Goal: Task Accomplishment & Management: Complete application form

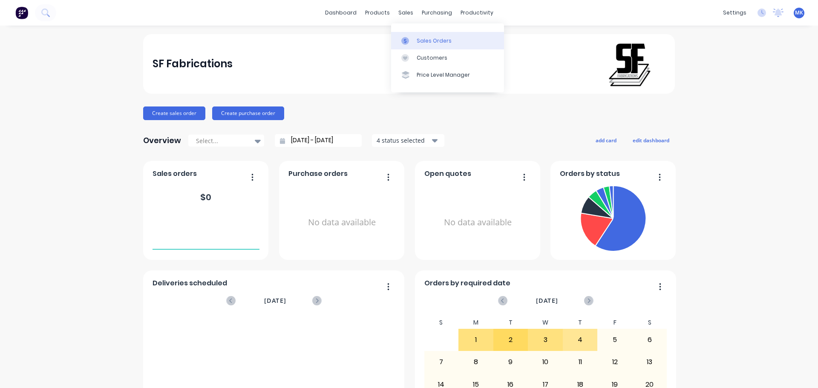
click at [424, 43] on div "Sales Orders" at bounding box center [434, 41] width 35 height 8
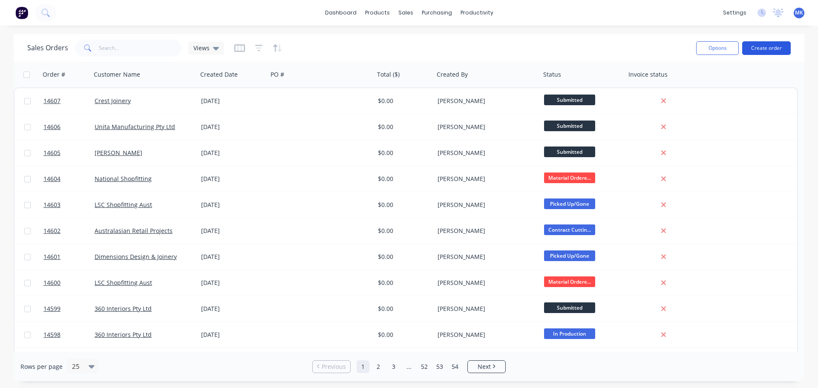
click at [751, 49] on button "Create order" at bounding box center [766, 48] width 49 height 14
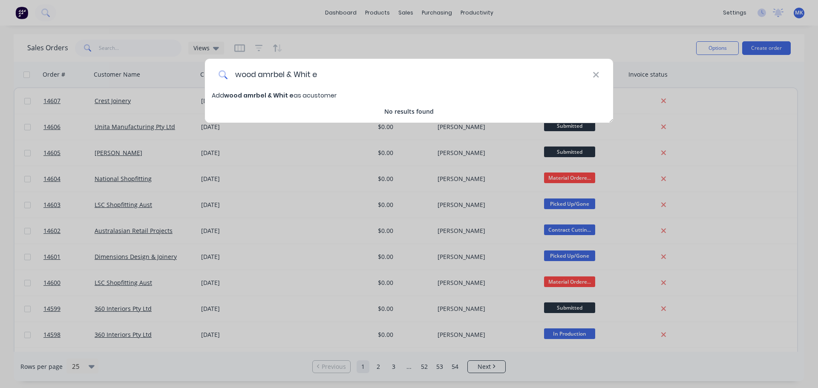
click at [269, 76] on input "wood amrbel & Whit e" at bounding box center [410, 75] width 365 height 32
click at [298, 75] on input "wood marble & Whit e" at bounding box center [410, 75] width 365 height 32
click at [318, 75] on input "wood marble & Whit e" at bounding box center [410, 75] width 365 height 32
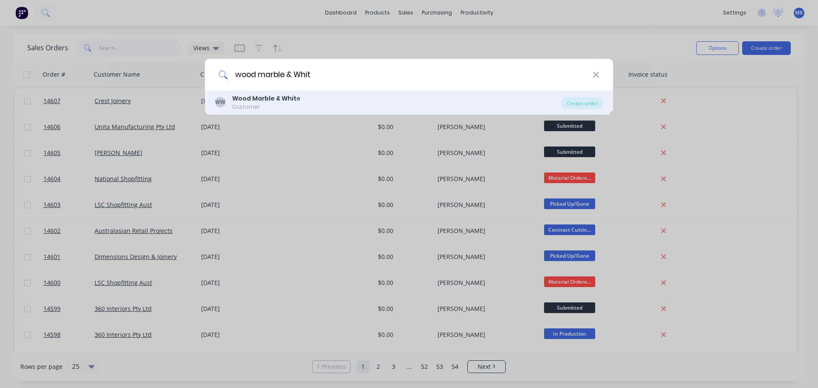
type input "wood marble & Whit"
click at [302, 96] on div "[PERSON_NAME] Marble & Whit e Customer" at bounding box center [388, 102] width 346 height 17
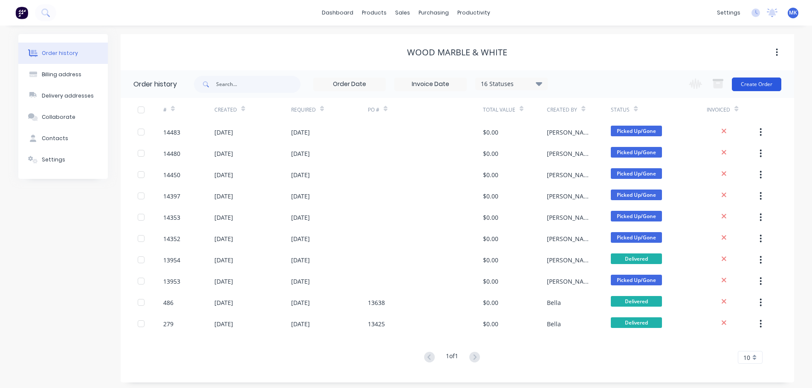
click at [745, 80] on button "Create Order" at bounding box center [756, 85] width 49 height 14
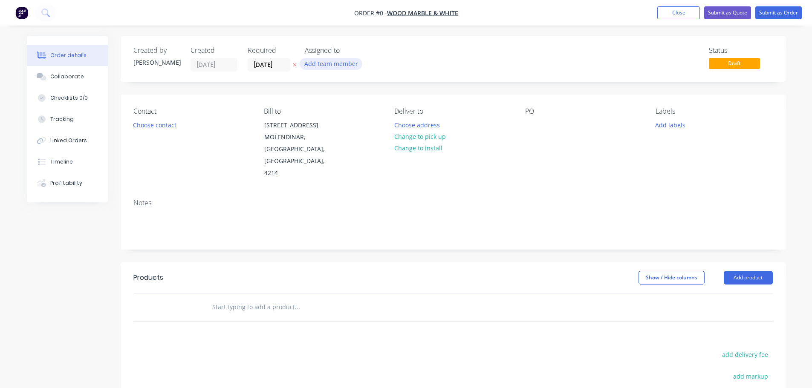
click at [328, 66] on button "Add team member" at bounding box center [331, 64] width 63 height 12
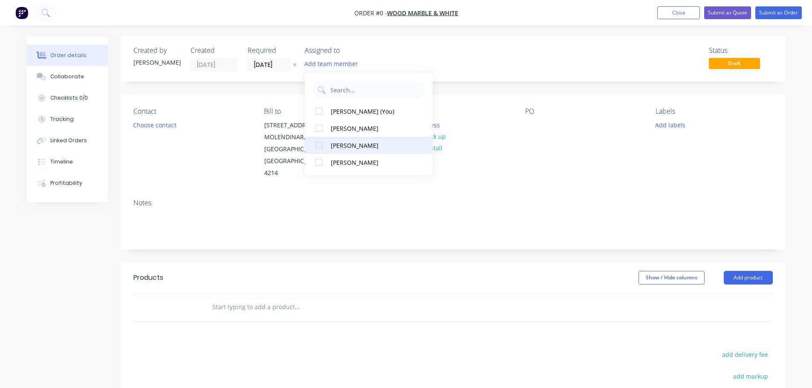
click at [351, 148] on div "[PERSON_NAME]" at bounding box center [373, 145] width 85 height 9
click at [166, 126] on div "Order details Collaborate Checklists 0/0 Tracking Linked Orders Timeline Profit…" at bounding box center [406, 287] width 776 height 503
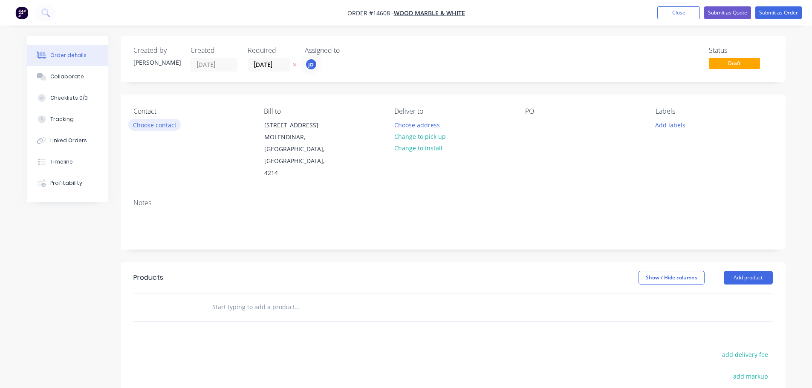
click at [166, 125] on button "Choose contact" at bounding box center [154, 125] width 52 height 12
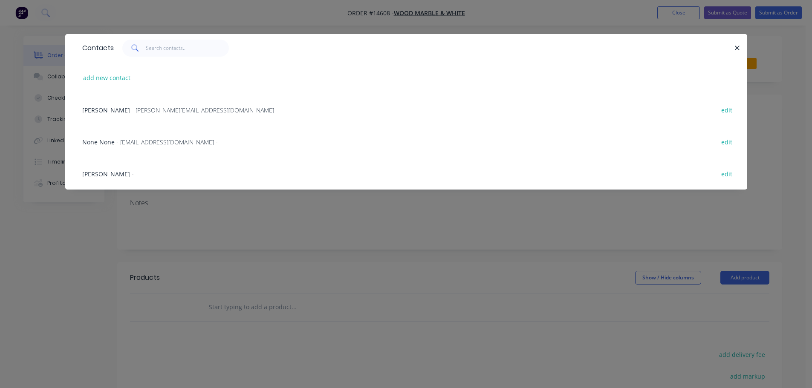
click at [158, 111] on span "- [PERSON_NAME][EMAIL_ADDRESS][DOMAIN_NAME] -" at bounding box center [205, 110] width 146 height 8
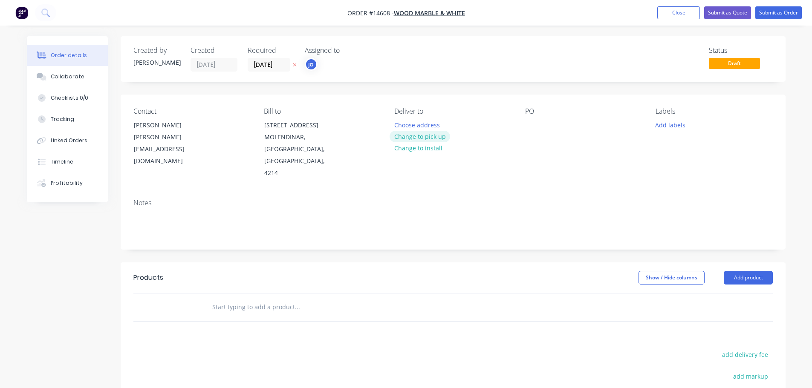
click at [426, 138] on button "Change to pick up" at bounding box center [419, 137] width 61 height 12
click at [661, 125] on button "Add labels" at bounding box center [670, 125] width 39 height 12
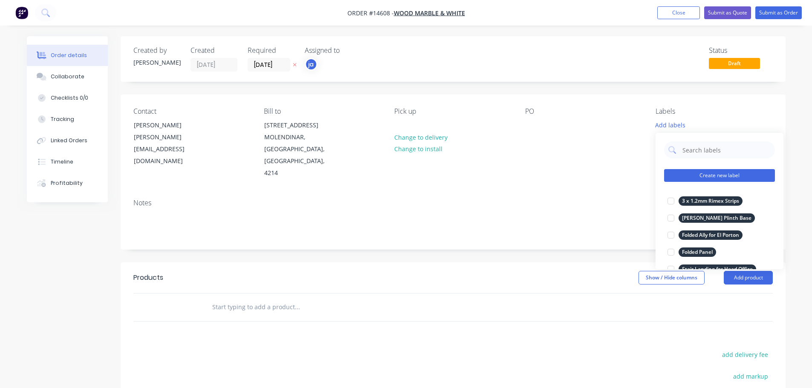
click at [702, 176] on button "Create new label" at bounding box center [719, 175] width 111 height 13
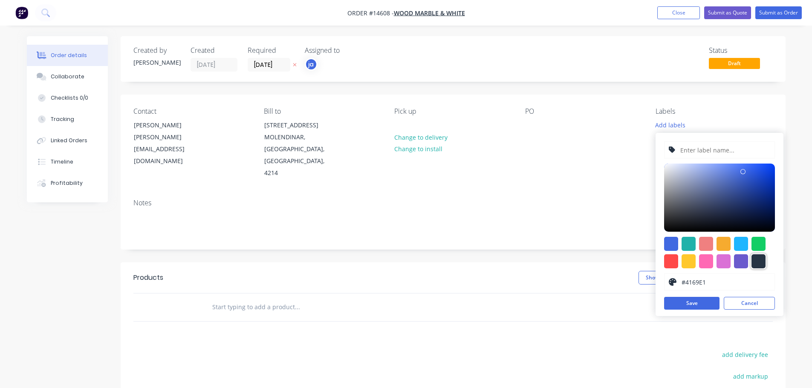
click at [765, 258] on div at bounding box center [758, 261] width 14 height 14
type input "#273444"
click at [735, 153] on input "text" at bounding box center [724, 150] width 91 height 16
paste input "Steel Frames x 13"
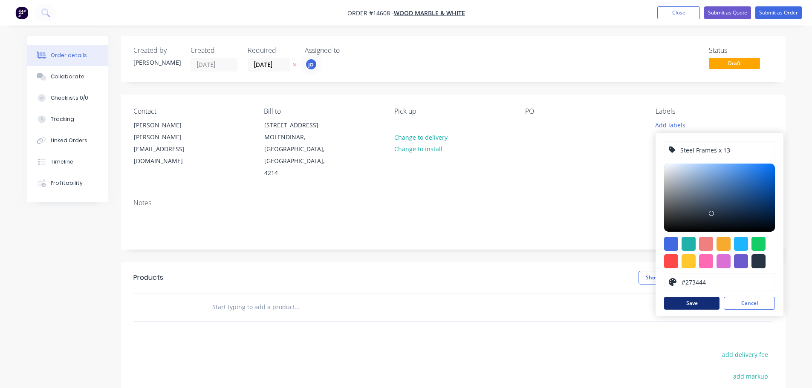
type input "Steel Frames x 13"
click at [691, 301] on button "Save" at bounding box center [691, 303] width 55 height 13
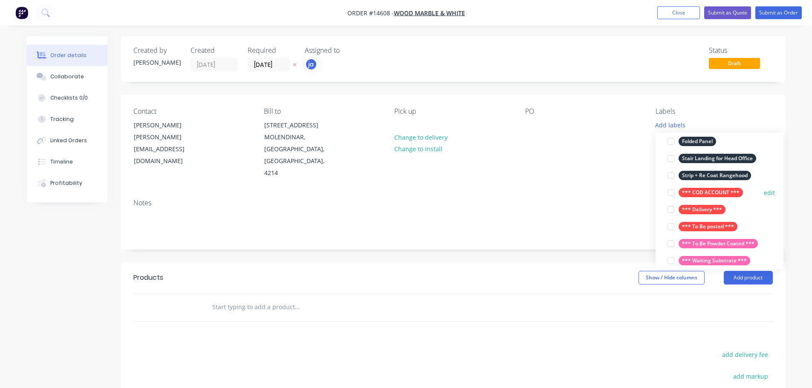
click at [712, 187] on button "*** COD ACCOUNT ***" at bounding box center [705, 193] width 82 height 12
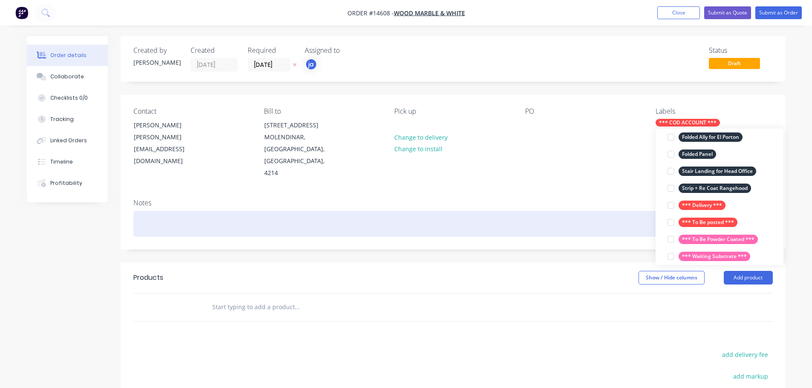
scroll to position [9, 0]
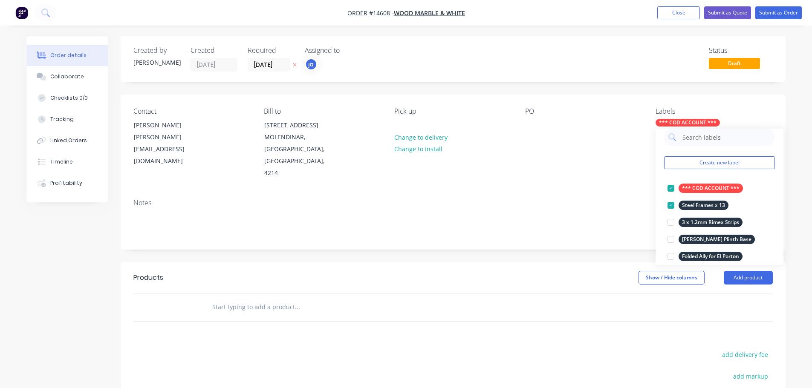
click at [269, 301] on input "text" at bounding box center [297, 307] width 170 height 17
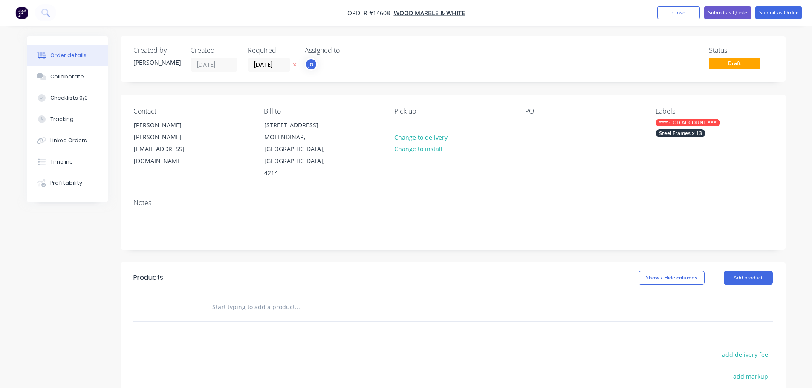
paste input "Steel Frames x 13"
type input "Steel Frames x 13"
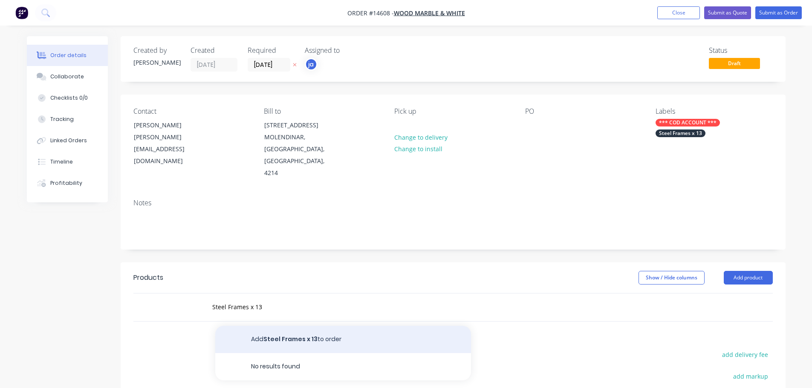
click at [252, 326] on button "Add Steel Frames x 13 to order" at bounding box center [343, 339] width 256 height 27
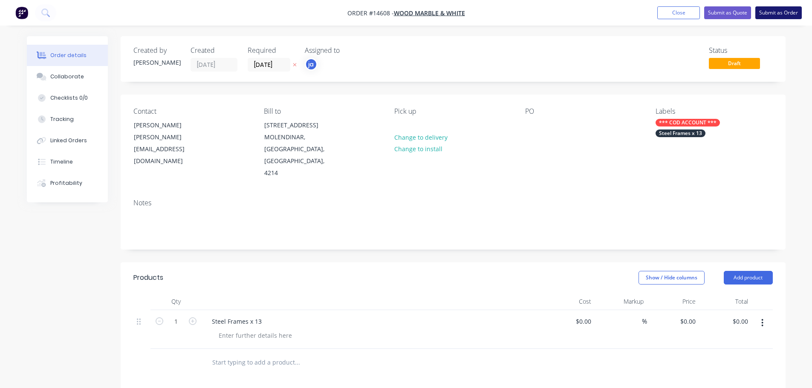
click at [768, 17] on button "Submit as Order" at bounding box center [778, 12] width 46 height 13
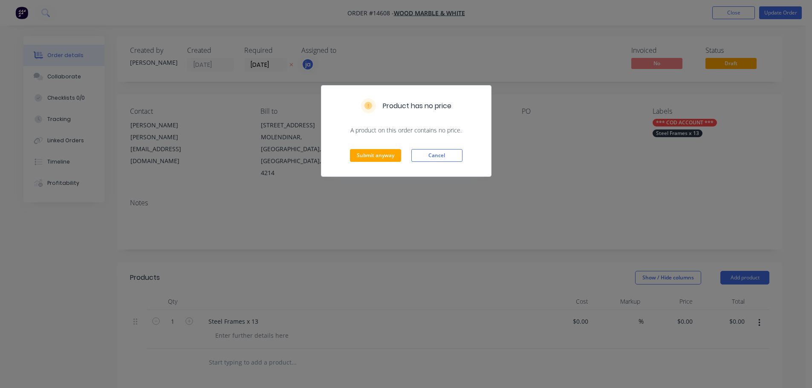
click at [373, 167] on div "Submit anyway Cancel" at bounding box center [406, 156] width 170 height 42
click at [372, 157] on button "Submit anyway" at bounding box center [375, 155] width 51 height 13
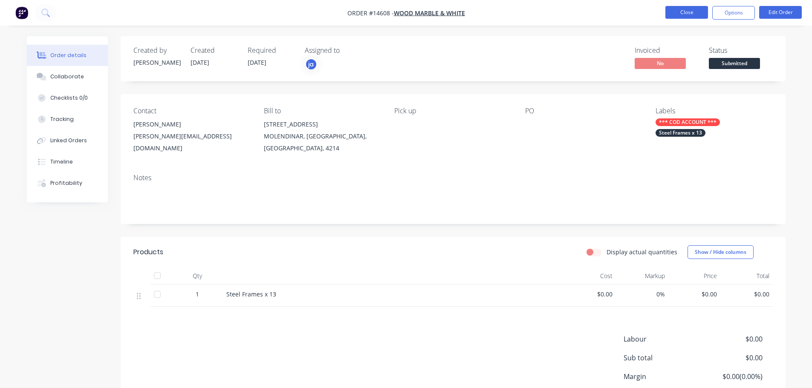
click at [669, 8] on button "Close" at bounding box center [686, 12] width 43 height 13
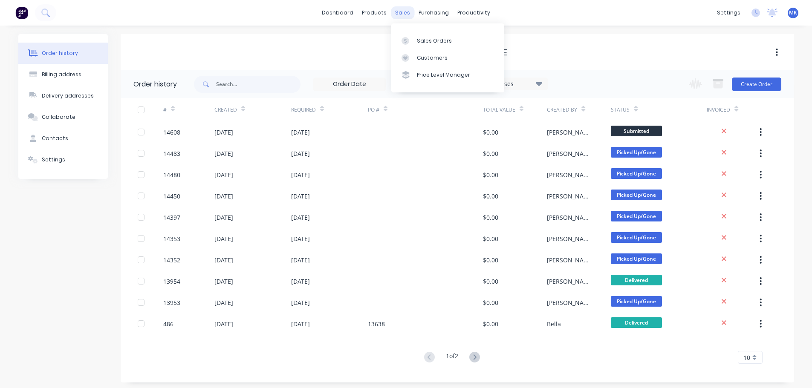
click at [411, 14] on div "sales" at bounding box center [402, 12] width 23 height 13
click at [425, 44] on icon at bounding box center [427, 41] width 8 height 8
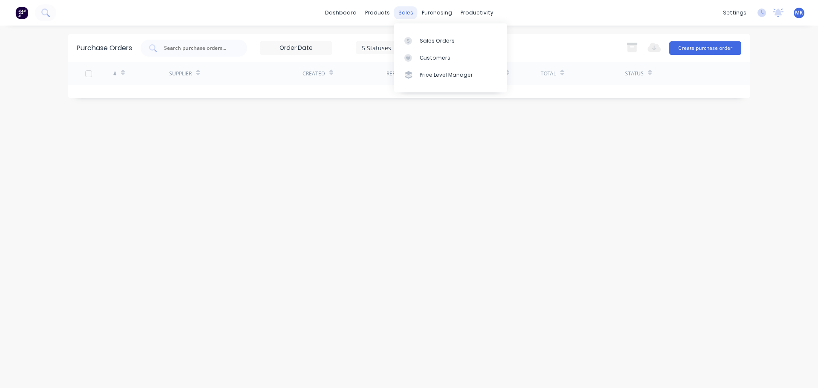
click at [398, 14] on div "sales" at bounding box center [405, 12] width 23 height 13
click at [418, 31] on div "Sales Orders Customers Price Level Manager" at bounding box center [450, 57] width 113 height 69
click at [434, 42] on div "Sales Orders" at bounding box center [437, 41] width 35 height 8
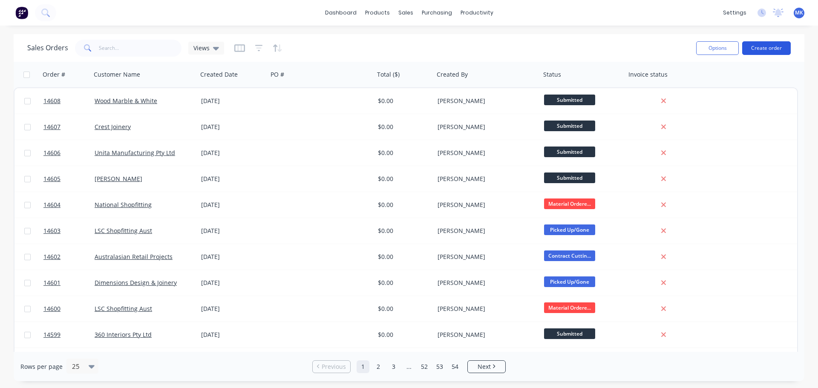
click at [770, 48] on button "Create order" at bounding box center [766, 48] width 49 height 14
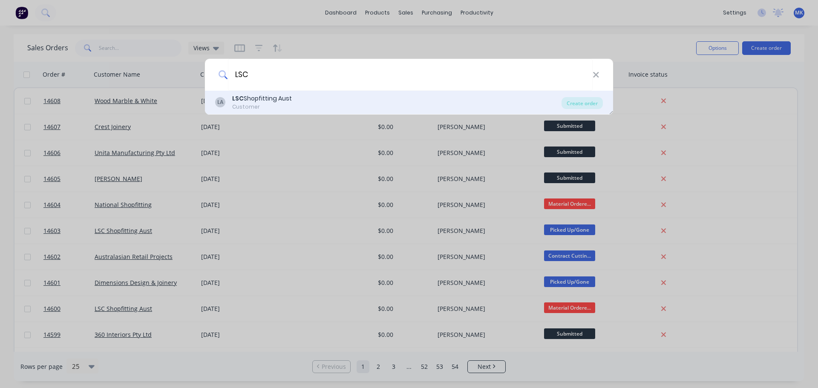
type input "LSC"
click at [299, 95] on div "LA LSC Shopfitting Aust Customer" at bounding box center [388, 102] width 346 height 17
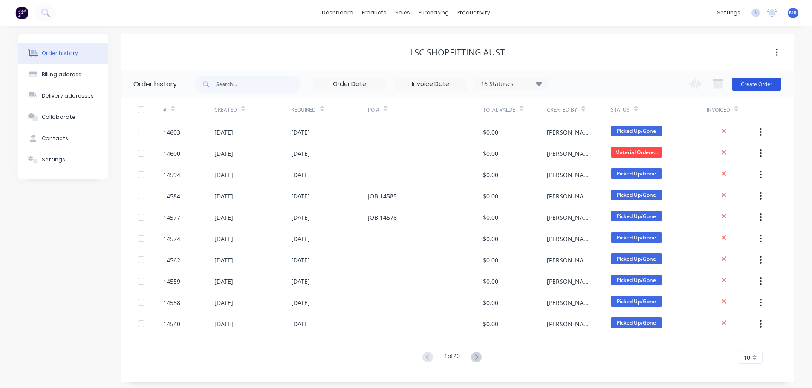
click at [758, 84] on button "Create Order" at bounding box center [756, 85] width 49 height 14
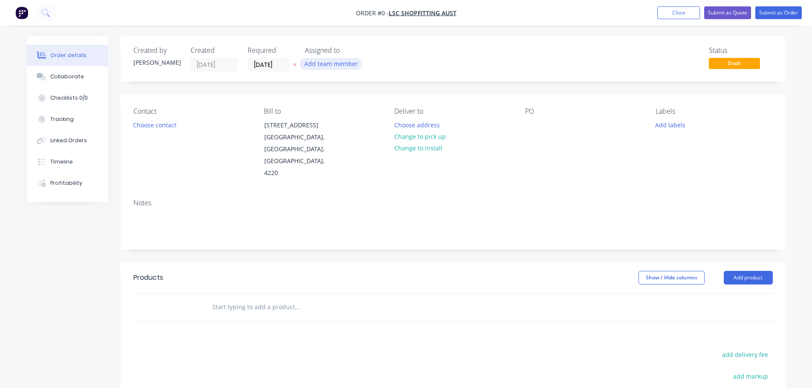
click at [326, 65] on button "Add team member" at bounding box center [331, 64] width 63 height 12
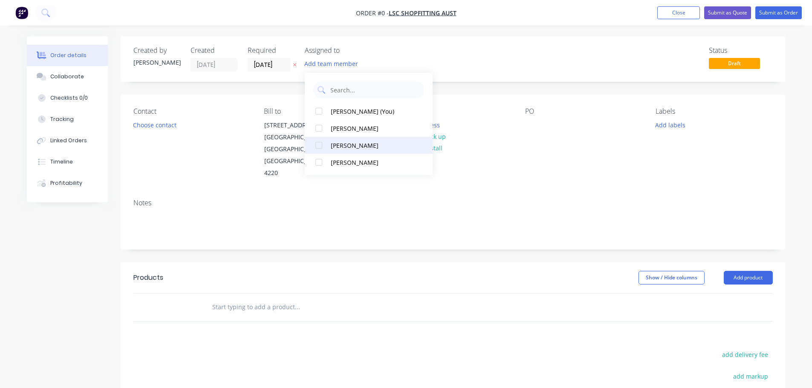
click at [349, 147] on div "[PERSON_NAME]" at bounding box center [373, 145] width 85 height 9
click at [160, 129] on div "Order details Collaborate Checklists 0/0 Tracking Linked Orders Timeline Profit…" at bounding box center [406, 287] width 776 height 503
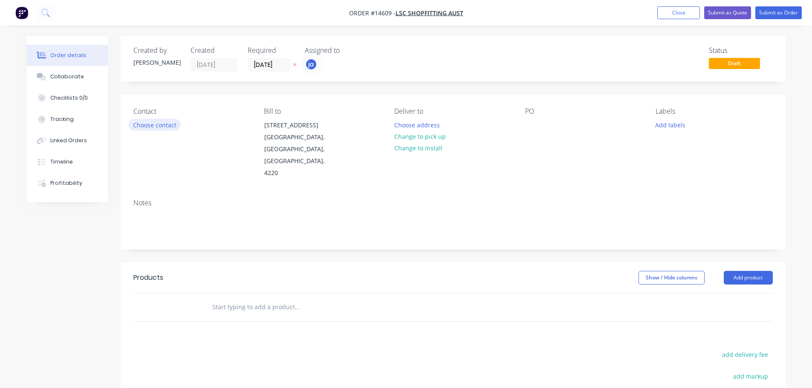
click at [160, 129] on button "Choose contact" at bounding box center [154, 125] width 52 height 12
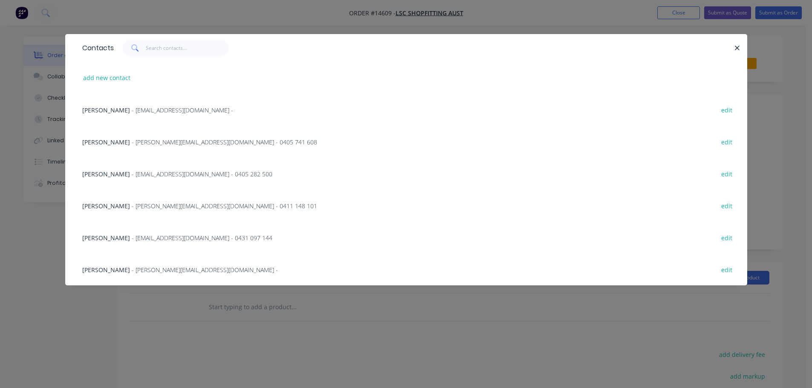
click at [139, 212] on div "Daniel Sherriff - [EMAIL_ADDRESS][DOMAIN_NAME] - 0411 148 101 edit" at bounding box center [406, 206] width 656 height 32
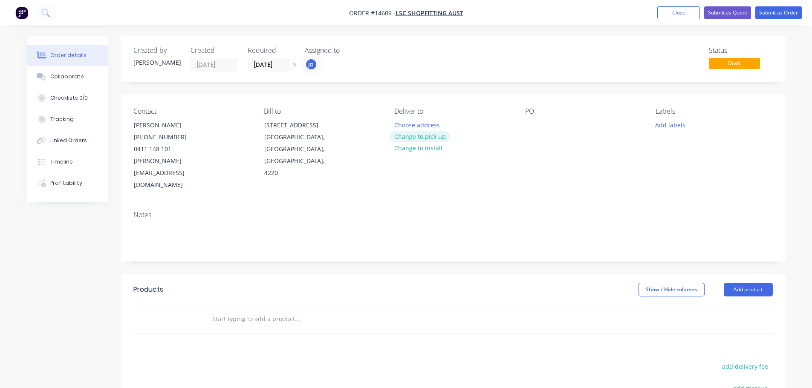
click at [428, 138] on button "Change to pick up" at bounding box center [419, 137] width 61 height 12
click at [677, 127] on button "Add labels" at bounding box center [670, 125] width 39 height 12
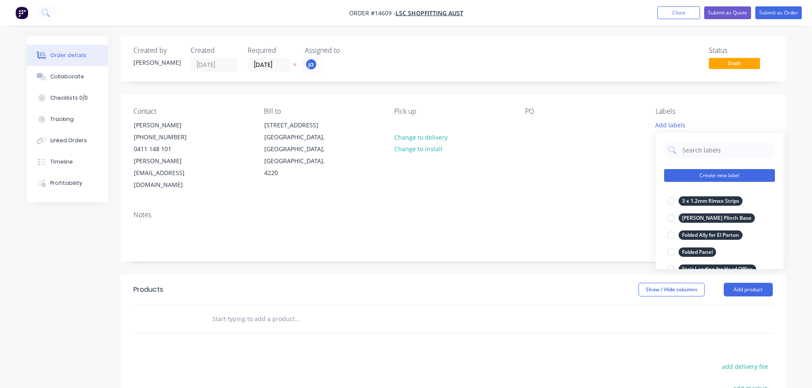
click at [757, 180] on button "Create new label" at bounding box center [719, 175] width 111 height 13
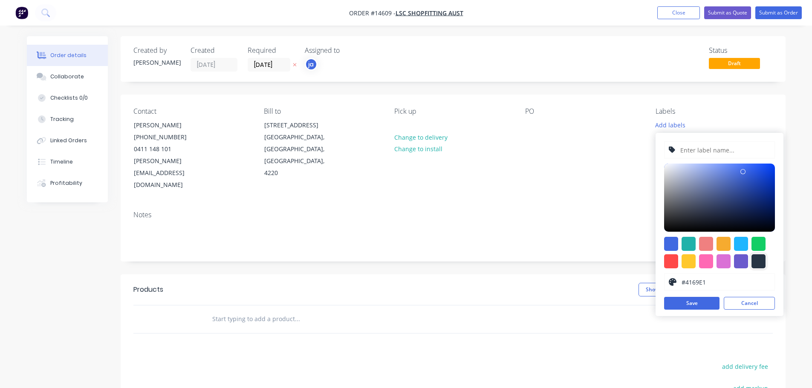
click at [764, 266] on div at bounding box center [758, 261] width 14 height 14
type input "#273444"
click at [701, 150] on input "text" at bounding box center [724, 150] width 91 height 16
paste input "9 x 1.6mm Ally Skirting"
type input "9 x 1.6mm Ally Skirting"
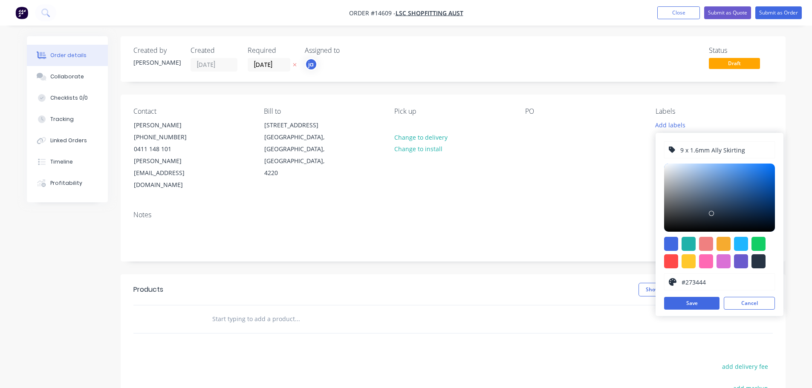
click at [683, 310] on div "9 x 1.6mm Ally Skirting #273444 hex #273444 Save Cancel" at bounding box center [719, 224] width 128 height 183
click at [683, 304] on button "Save" at bounding box center [691, 303] width 55 height 13
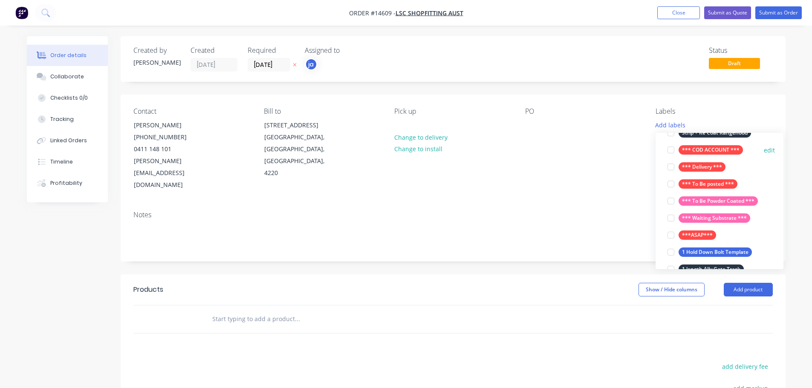
click at [696, 144] on button "*** COD ACCOUNT ***" at bounding box center [705, 150] width 82 height 12
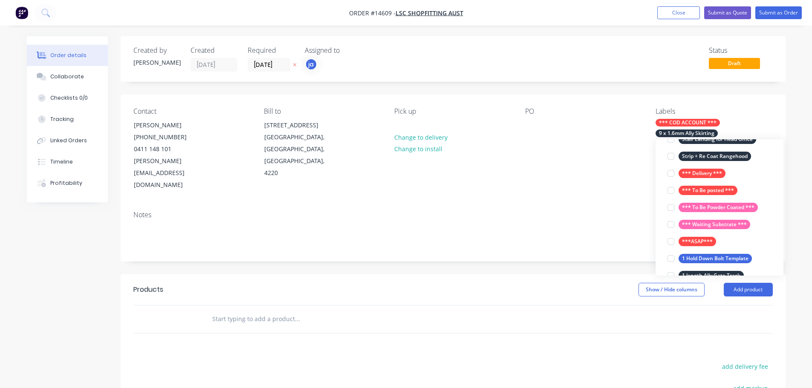
scroll to position [51, 0]
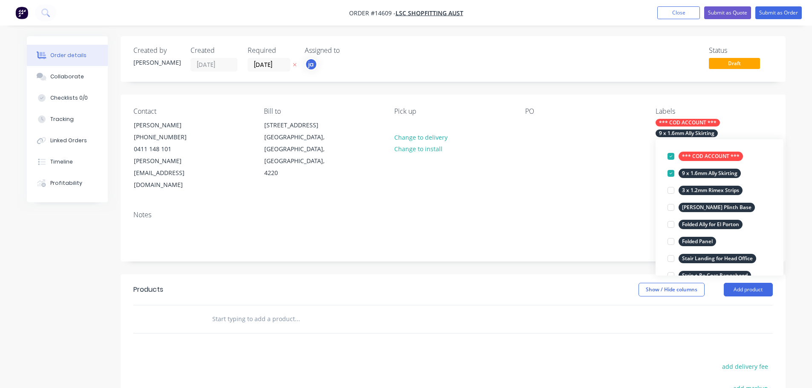
click at [592, 178] on div "Contact [PERSON_NAME] [PHONE_NUMBER] [PERSON_NAME][EMAIL_ADDRESS][DOMAIN_NAME] …" at bounding box center [453, 150] width 665 height 110
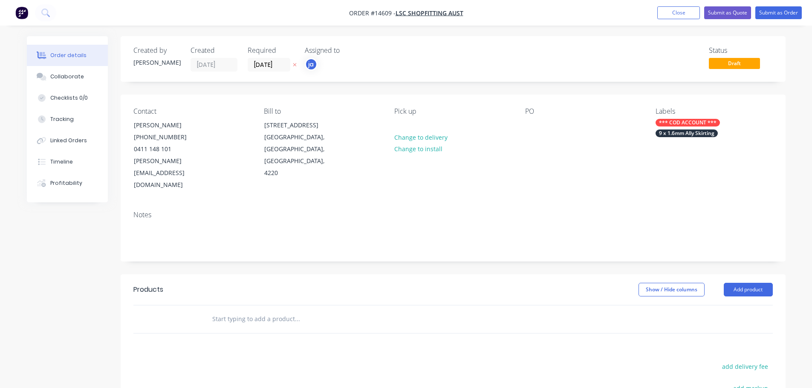
click at [667, 118] on div "Labels *** COD ACCOUNT *** 9 x 1.6mm Ally Skirting" at bounding box center [713, 149] width 117 height 84
click at [687, 115] on div "Labels" at bounding box center [713, 111] width 117 height 8
click at [686, 119] on div "*** COD ACCOUNT ***" at bounding box center [687, 123] width 64 height 8
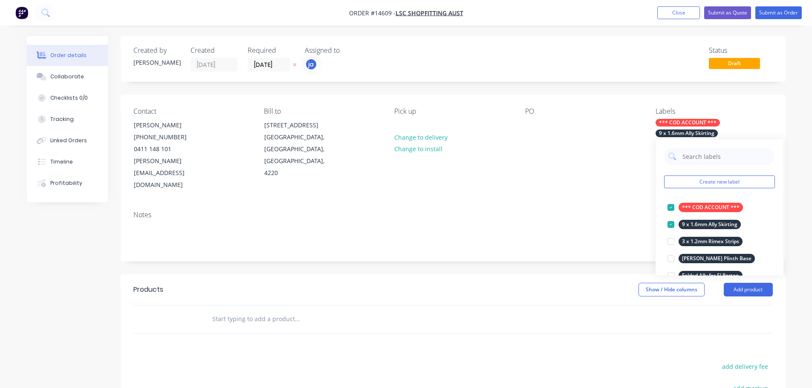
click at [685, 128] on div "*** COD ACCOUNT *** 9 x 1.6mm Ally Skirting" at bounding box center [713, 128] width 117 height 18
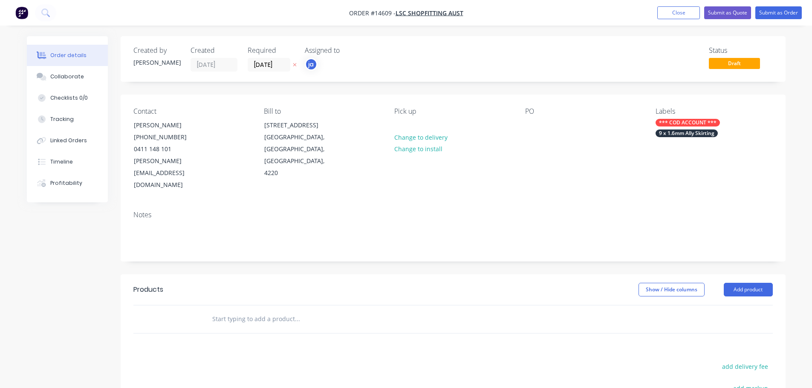
click at [685, 128] on div "*** COD ACCOUNT *** 9 x 1.6mm Ally Skirting" at bounding box center [713, 128] width 117 height 18
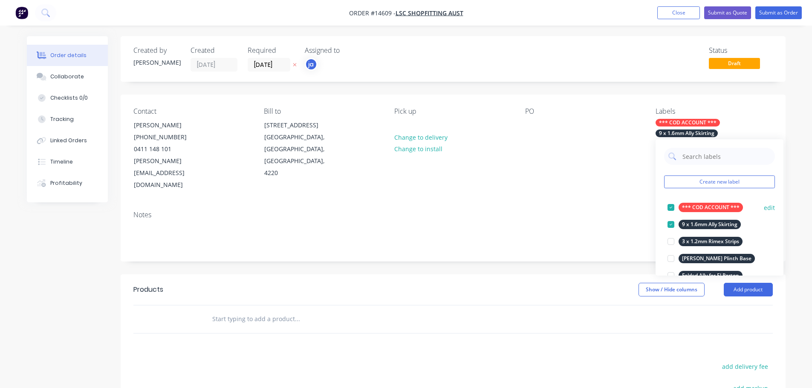
click at [674, 206] on div at bounding box center [670, 207] width 17 height 17
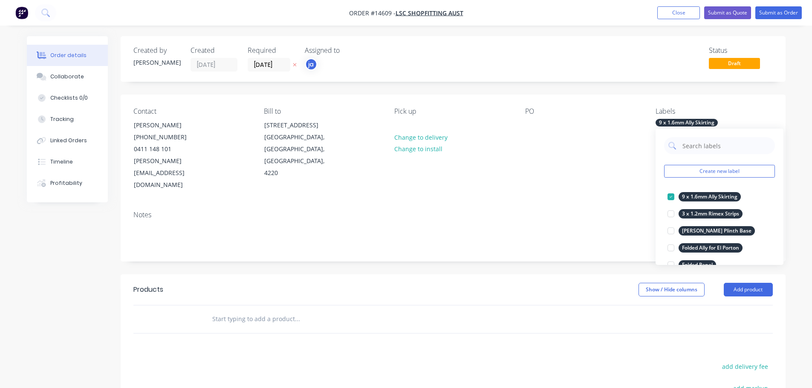
click at [459, 247] on div "Created by [PERSON_NAME] Created [DATE] Required [DATE] Assigned to ja Status D…" at bounding box center [453, 287] width 665 height 502
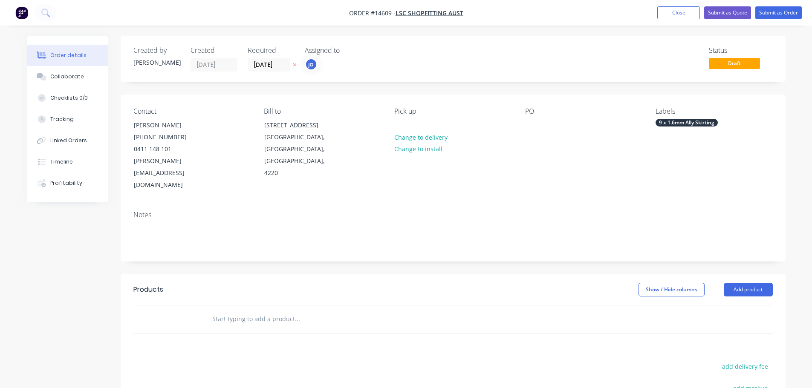
click at [267, 311] on input "text" at bounding box center [297, 319] width 170 height 17
paste input "9 x 1.6mm Ally Skirting"
type input "9 x 1.6mm Ally Skirting"
click at [265, 338] on button "Add 9 x 1.6mm Ally Skirting to order" at bounding box center [343, 351] width 256 height 27
click at [784, 3] on nav "Order #14609 - LSC Shopfitting Aust Add product Close Submit as Quote Submit as…" at bounding box center [406, 13] width 812 height 26
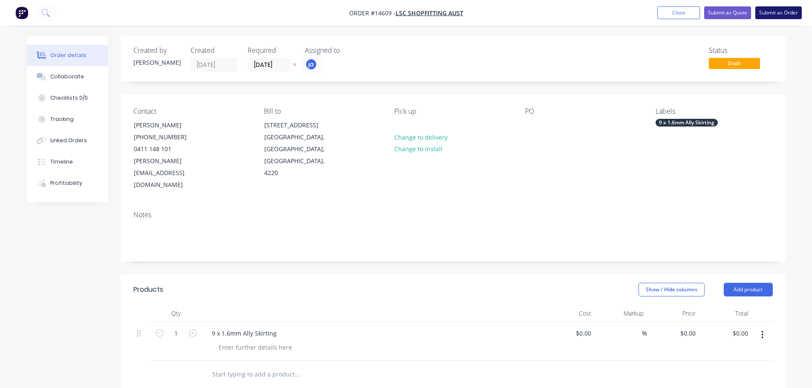
click at [781, 7] on button "Submit as Order" at bounding box center [778, 12] width 46 height 13
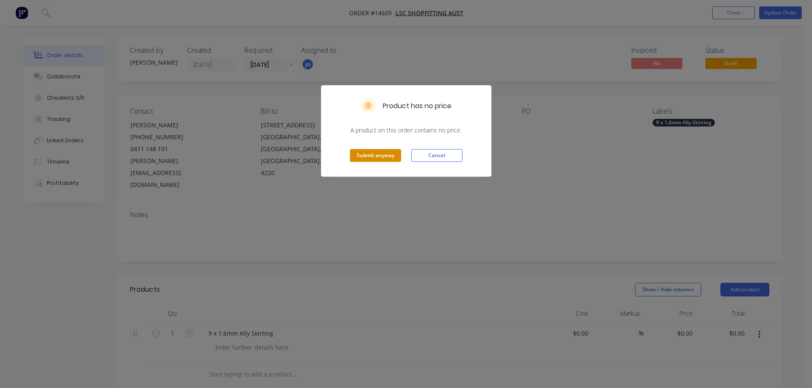
drag, startPoint x: 382, startPoint y: 153, endPoint x: 427, endPoint y: 100, distance: 69.9
click at [381, 153] on button "Submit anyway" at bounding box center [375, 155] width 51 height 13
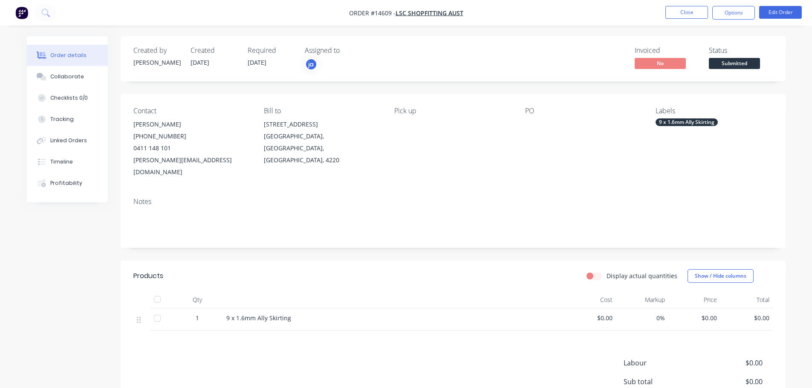
click at [675, 19] on li "Close" at bounding box center [686, 13] width 43 height 14
click at [670, 15] on button "Close" at bounding box center [686, 12] width 43 height 13
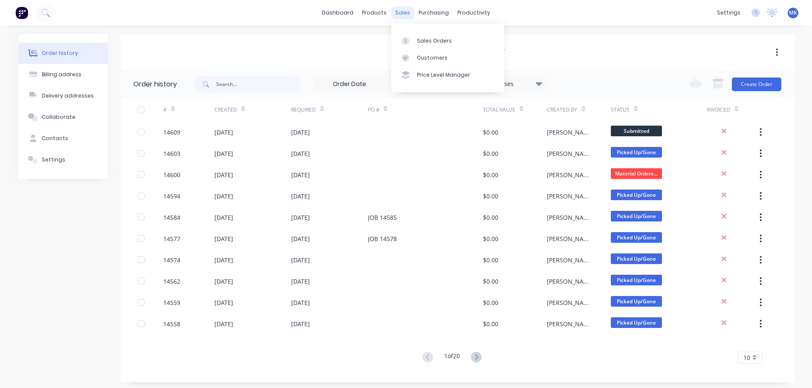
click at [403, 11] on div "sales" at bounding box center [402, 12] width 23 height 13
click at [413, 35] on link "Sales Orders" at bounding box center [447, 40] width 113 height 17
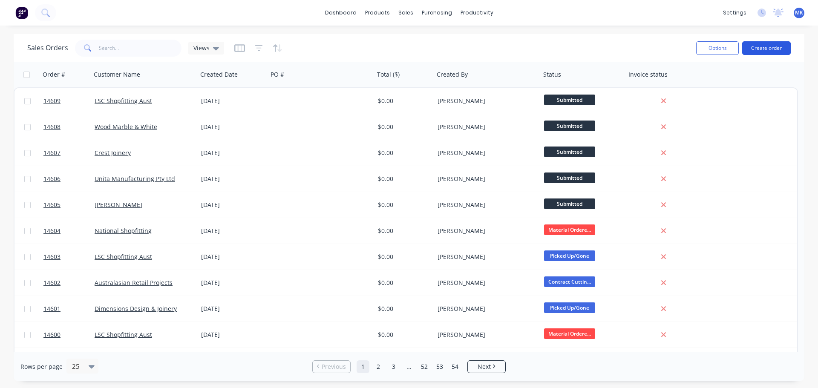
click at [753, 50] on button "Create order" at bounding box center [766, 48] width 49 height 14
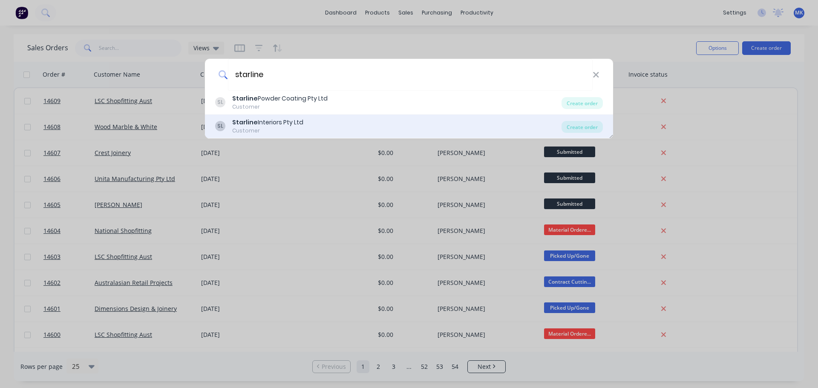
type input "starline"
click at [291, 117] on div "[PERSON_NAME] Interiors Pty Ltd Customer Create order" at bounding box center [409, 127] width 408 height 24
click at [291, 118] on div "Starline Interiors Pty Ltd" at bounding box center [267, 122] width 71 height 9
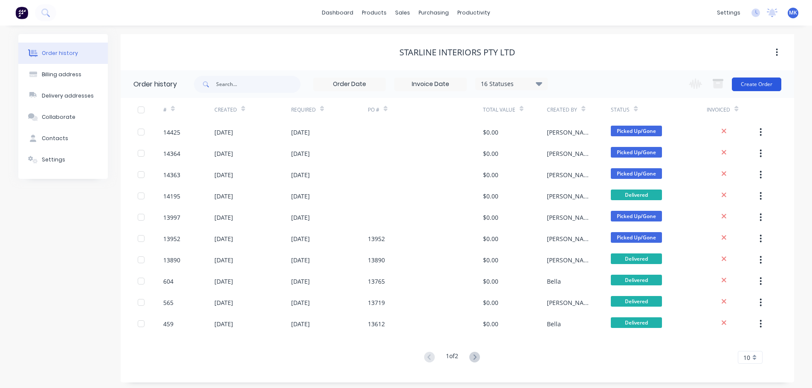
click at [768, 89] on button "Create Order" at bounding box center [756, 85] width 49 height 14
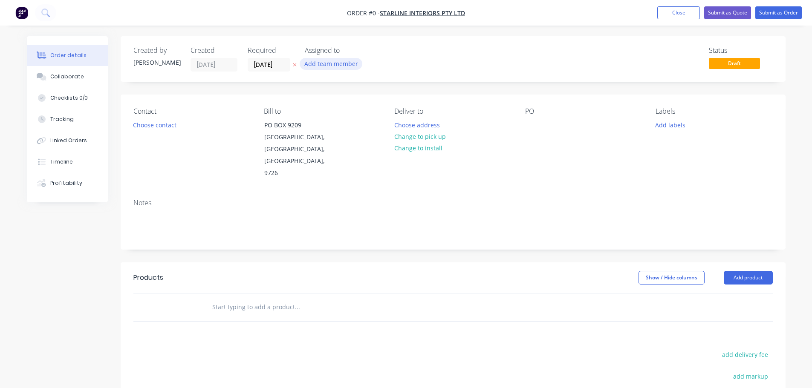
click at [317, 66] on button "Add team member" at bounding box center [331, 64] width 63 height 12
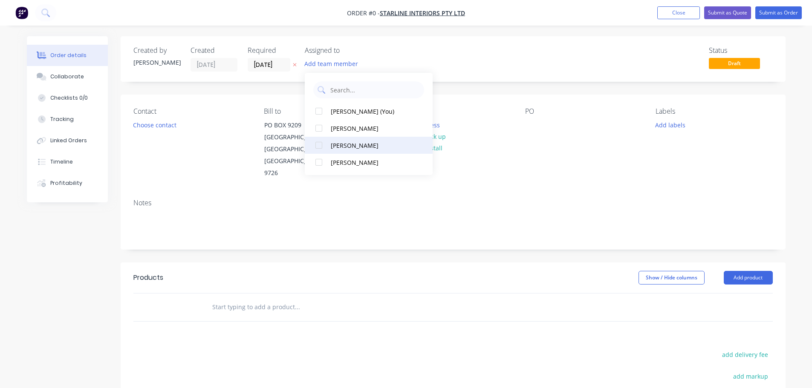
click at [342, 139] on button "[PERSON_NAME]" at bounding box center [369, 145] width 128 height 17
click at [151, 122] on div "Order details Collaborate Checklists 0/0 Tracking Linked Orders Timeline Profit…" at bounding box center [406, 287] width 776 height 503
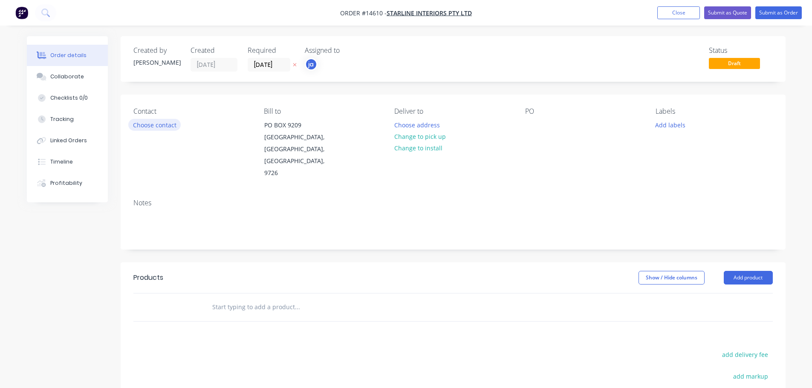
click at [150, 122] on button "Choose contact" at bounding box center [154, 125] width 52 height 12
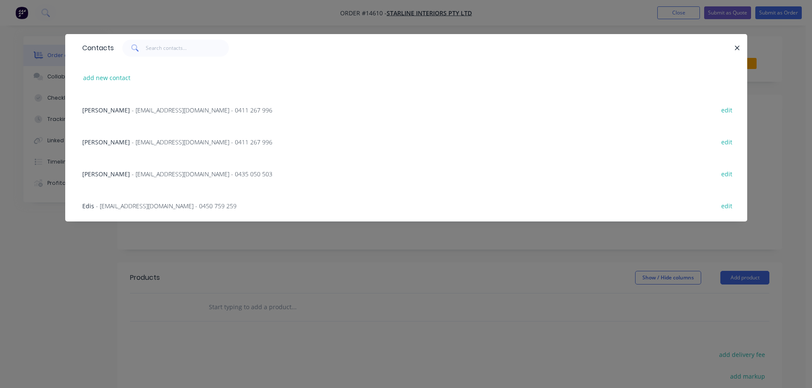
click at [119, 208] on span "- [EMAIL_ADDRESS][DOMAIN_NAME] - 0450 759 259" at bounding box center [166, 206] width 141 height 8
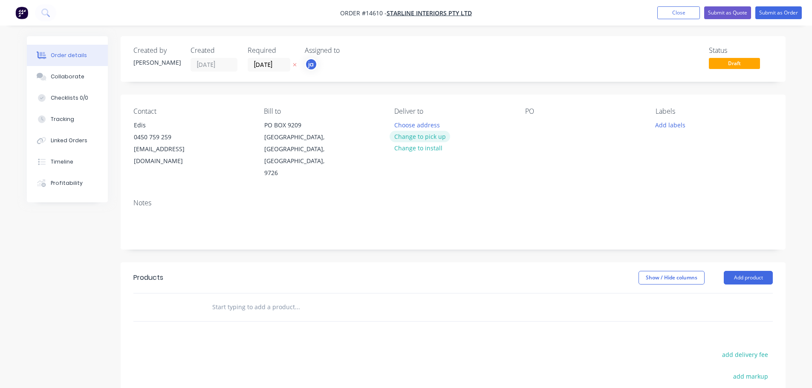
click at [418, 136] on button "Change to pick up" at bounding box center [419, 137] width 61 height 12
click at [661, 127] on button "Add labels" at bounding box center [670, 125] width 39 height 12
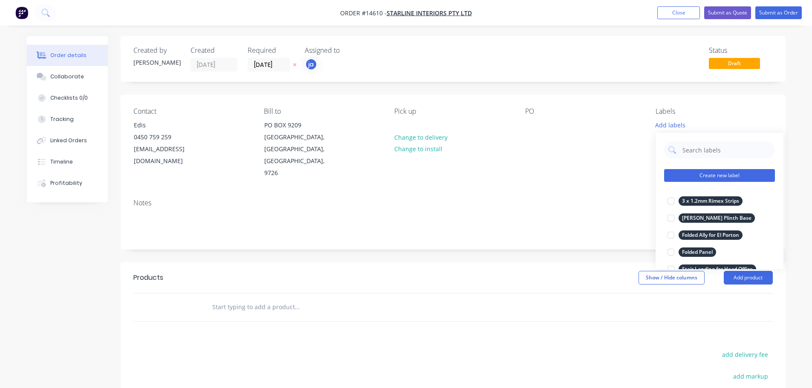
click at [708, 176] on button "Create new label" at bounding box center [719, 175] width 111 height 13
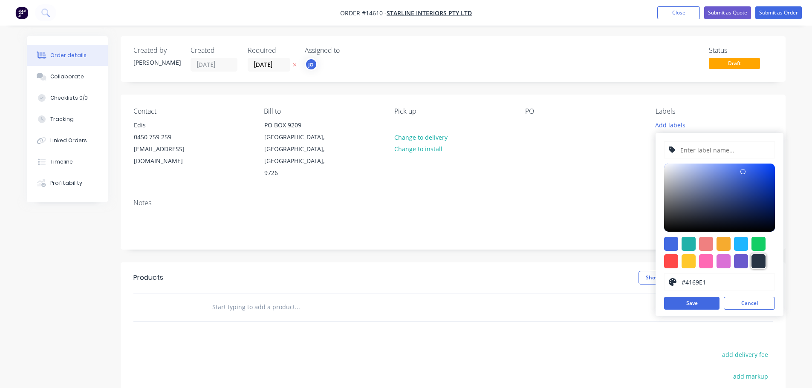
click at [762, 261] on div at bounding box center [758, 261] width 14 height 14
type input "#273444"
click at [697, 156] on input "text" at bounding box center [724, 150] width 91 height 16
paste input "Flashings"
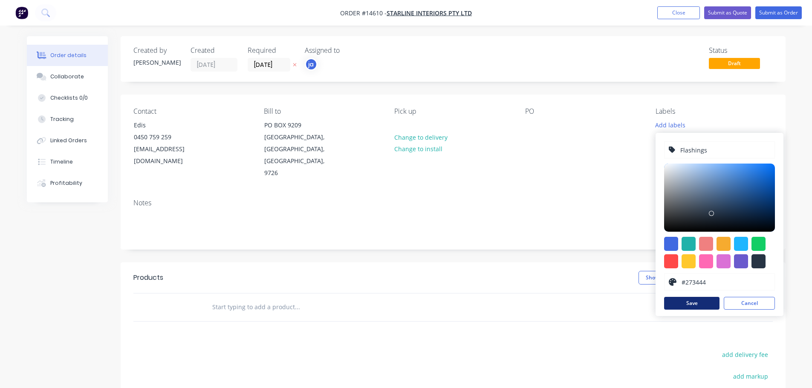
type input "Flashings"
click at [683, 306] on button "Save" at bounding box center [691, 303] width 55 height 13
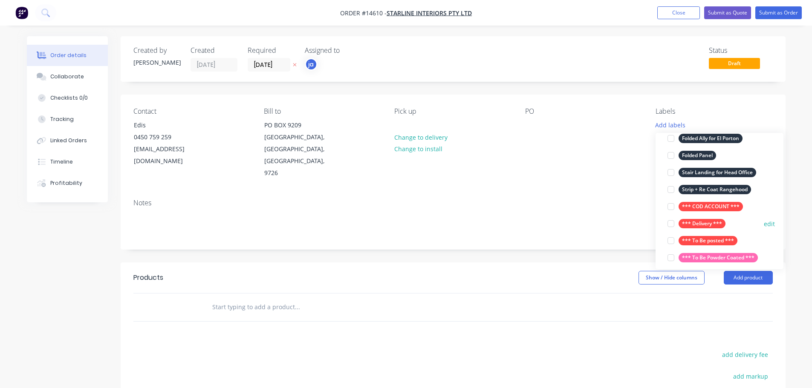
scroll to position [128, 0]
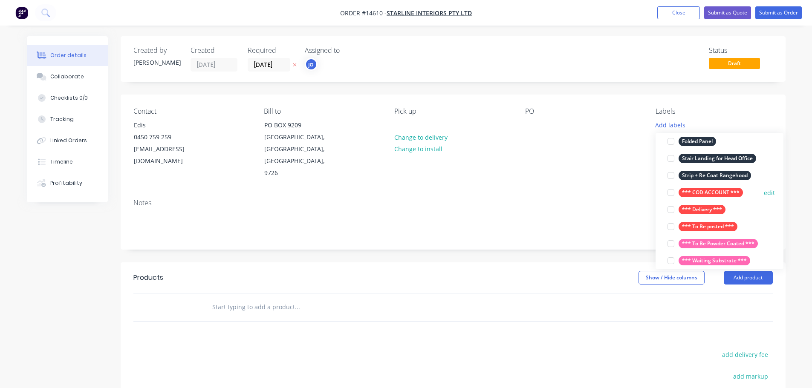
click at [707, 185] on div "*** COD ACCOUNT *** edit" at bounding box center [719, 192] width 111 height 17
click at [705, 188] on div "*** COD ACCOUNT ***" at bounding box center [710, 192] width 64 height 9
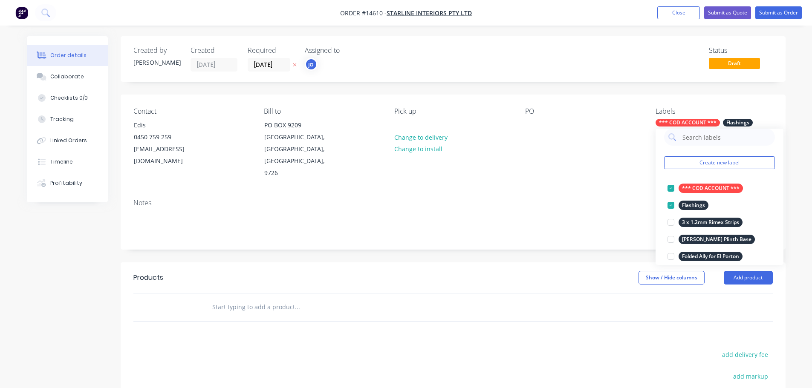
click at [275, 299] on input "text" at bounding box center [297, 307] width 170 height 17
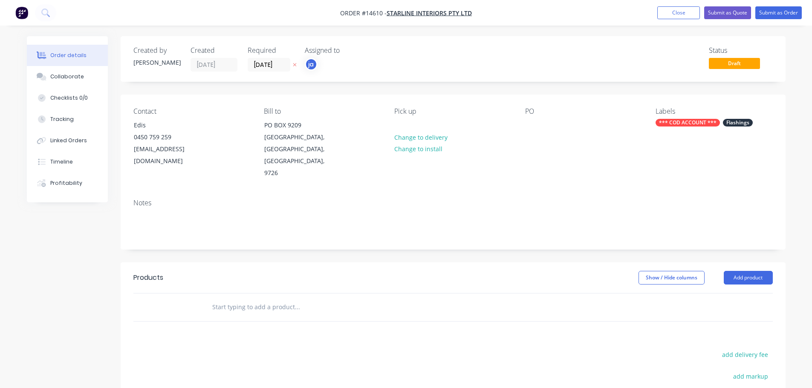
click at [274, 299] on input "text" at bounding box center [297, 307] width 170 height 17
paste input "Flashings"
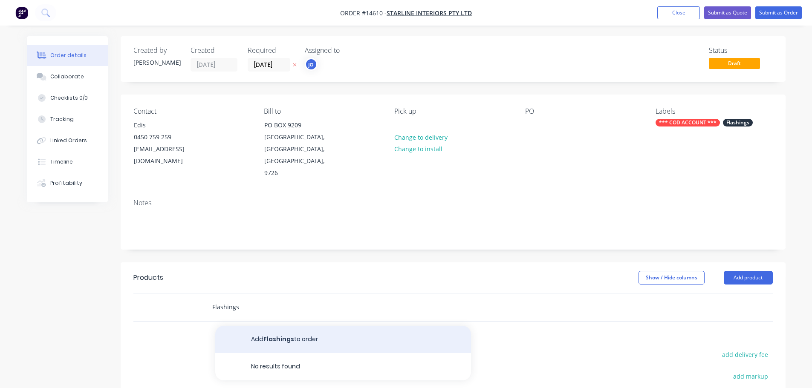
type input "Flashings"
click at [263, 326] on button "Add Flashings to order" at bounding box center [343, 339] width 256 height 27
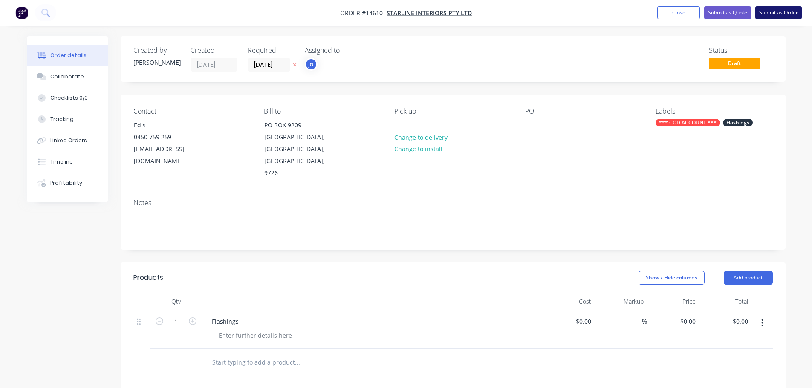
click at [781, 17] on button "Submit as Order" at bounding box center [778, 12] width 46 height 13
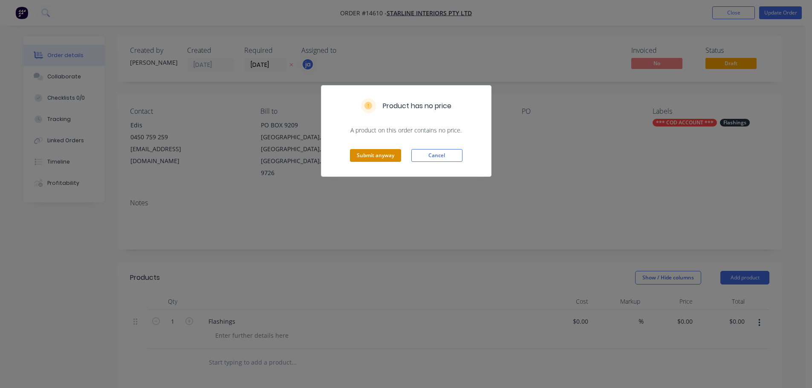
click at [380, 161] on button "Submit anyway" at bounding box center [375, 155] width 51 height 13
